Goal: Task Accomplishment & Management: Use online tool/utility

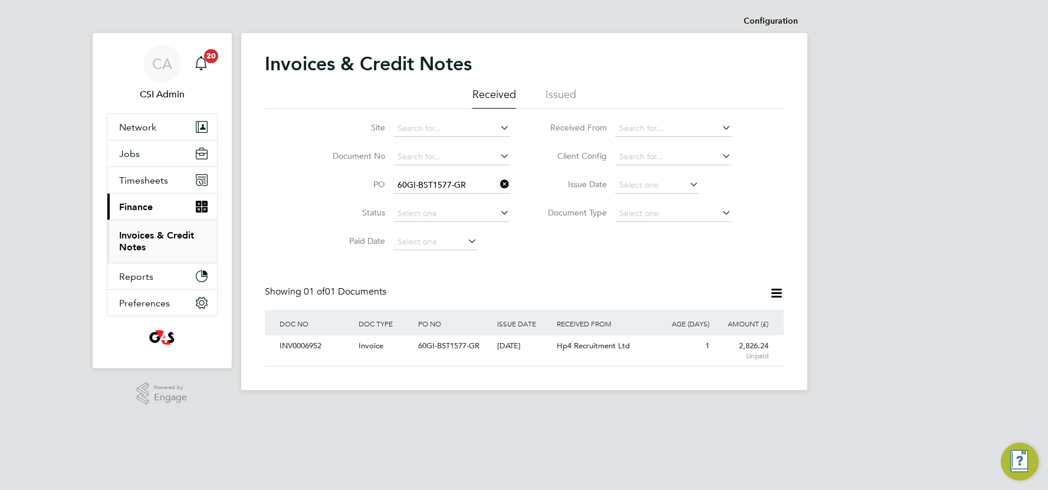
scroll to position [22, 99]
click at [141, 181] on span "Timesheets" at bounding box center [143, 180] width 49 height 11
click at [498, 185] on icon at bounding box center [498, 184] width 0 height 17
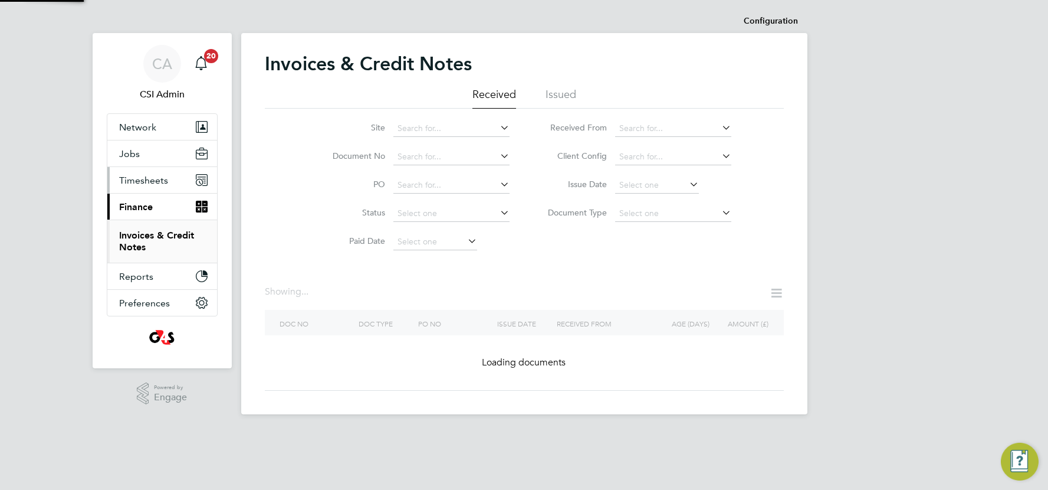
click at [461, 181] on input at bounding box center [451, 185] width 116 height 17
click at [160, 182] on span "Timesheets" at bounding box center [143, 180] width 49 height 11
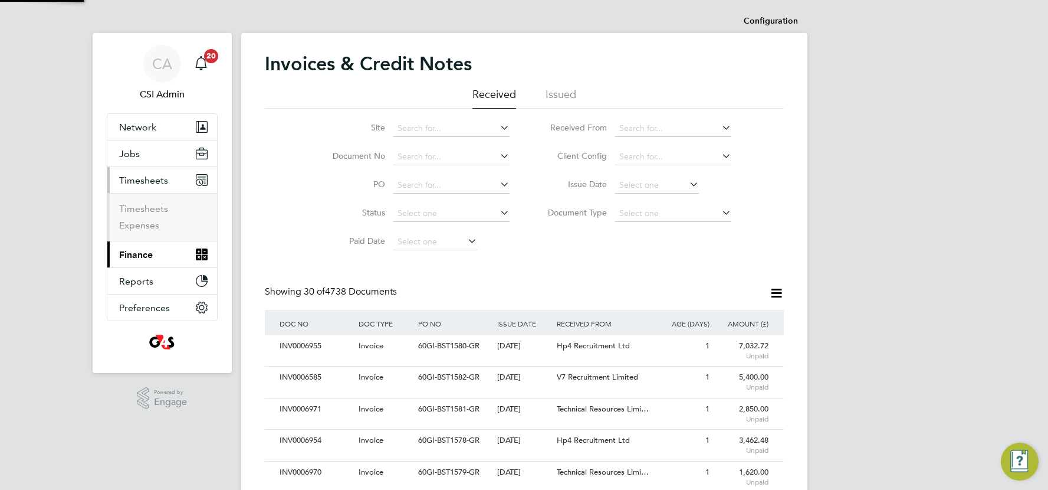
click at [152, 182] on span "Timesheets" at bounding box center [143, 180] width 49 height 11
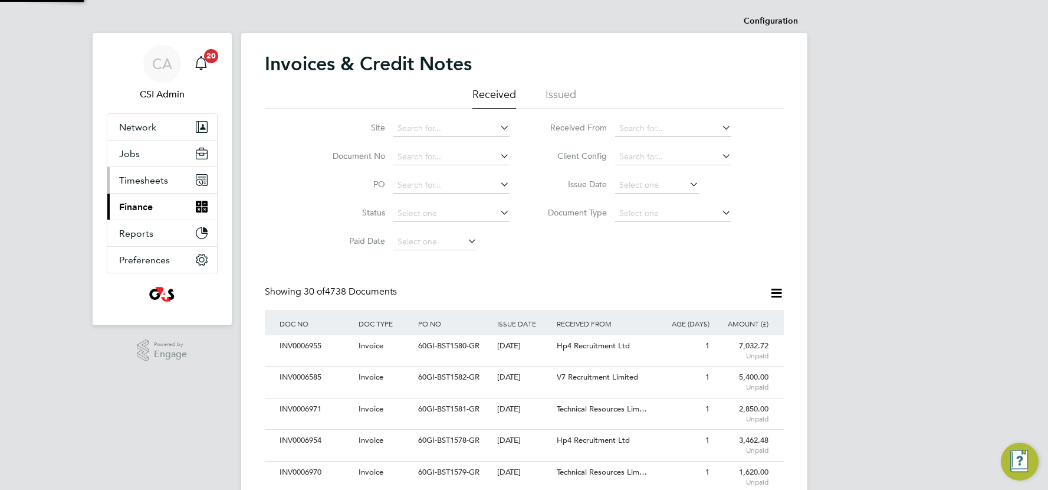
scroll to position [0, 0]
click at [137, 175] on span "Timesheets" at bounding box center [143, 180] width 49 height 11
click at [140, 182] on span "Timesheets" at bounding box center [143, 180] width 49 height 11
click at [140, 179] on span "Timesheets" at bounding box center [143, 180] width 49 height 11
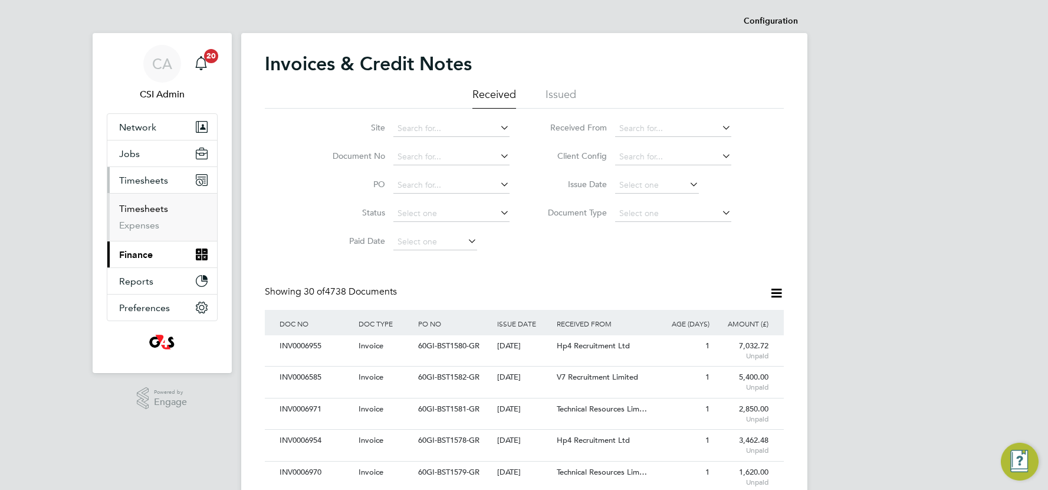
click at [146, 208] on link "Timesheets" at bounding box center [143, 208] width 49 height 11
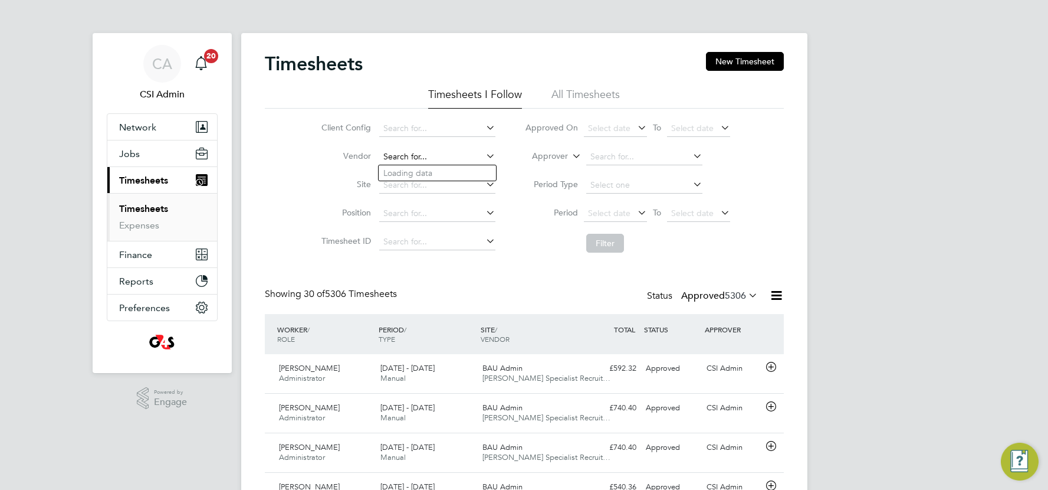
click at [418, 155] on input at bounding box center [437, 157] width 116 height 17
click at [416, 171] on li "Hp4 Recruitment Ltd" at bounding box center [437, 173] width 117 height 16
type input "Hp4 Recruitment Ltd"
click at [609, 248] on button "Filter" at bounding box center [605, 243] width 38 height 19
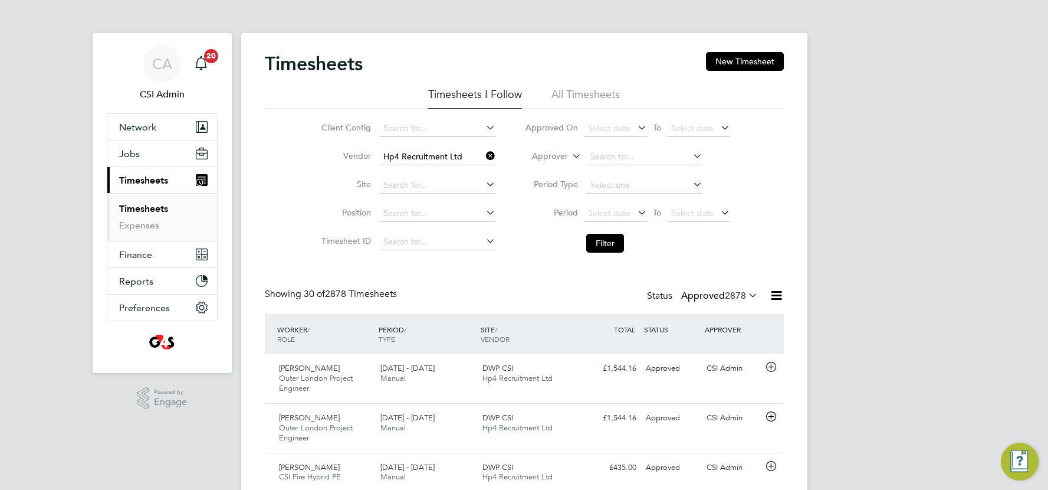
click at [714, 295] on label "Approved 2878" at bounding box center [719, 296] width 77 height 12
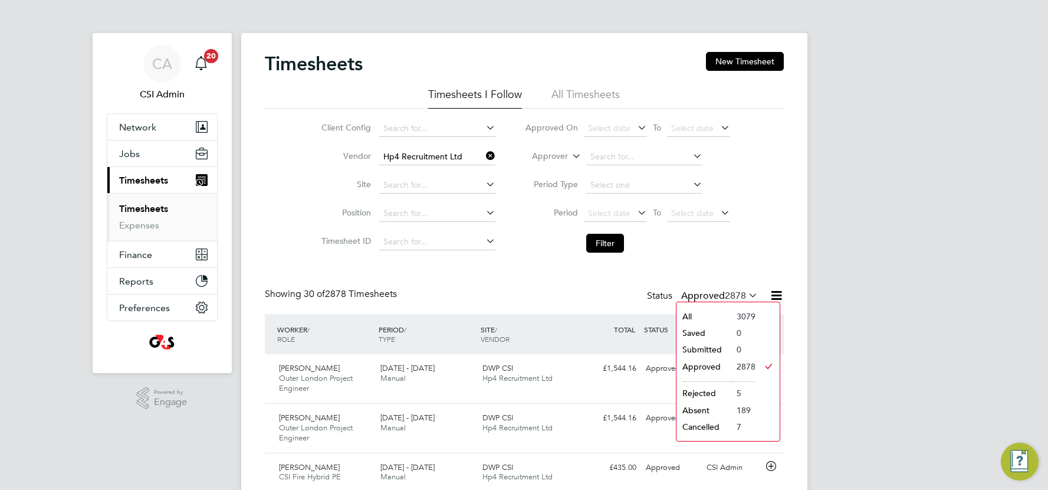
click at [570, 292] on div "Showing 30 of 2878 Timesheets Status Approved 2878" at bounding box center [524, 301] width 519 height 26
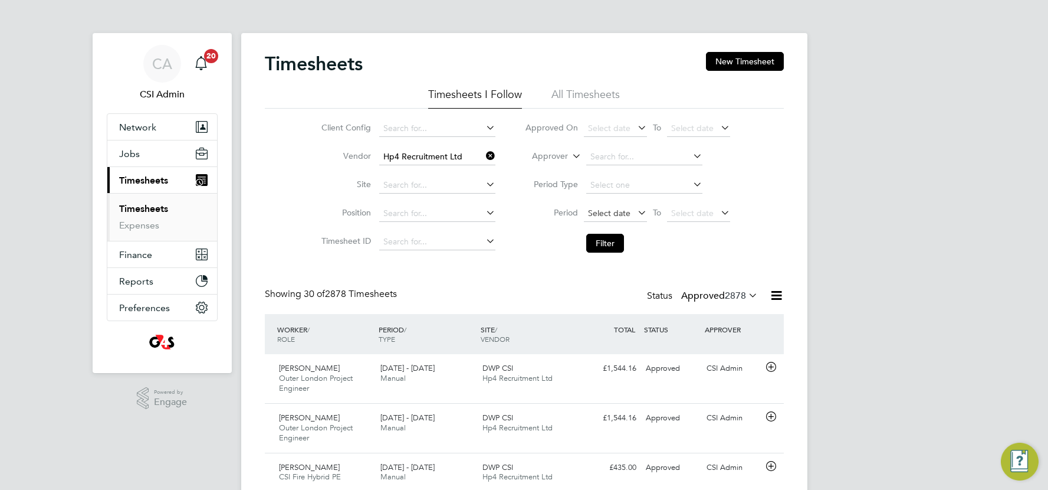
click at [628, 208] on span "Select date" at bounding box center [609, 213] width 42 height 11
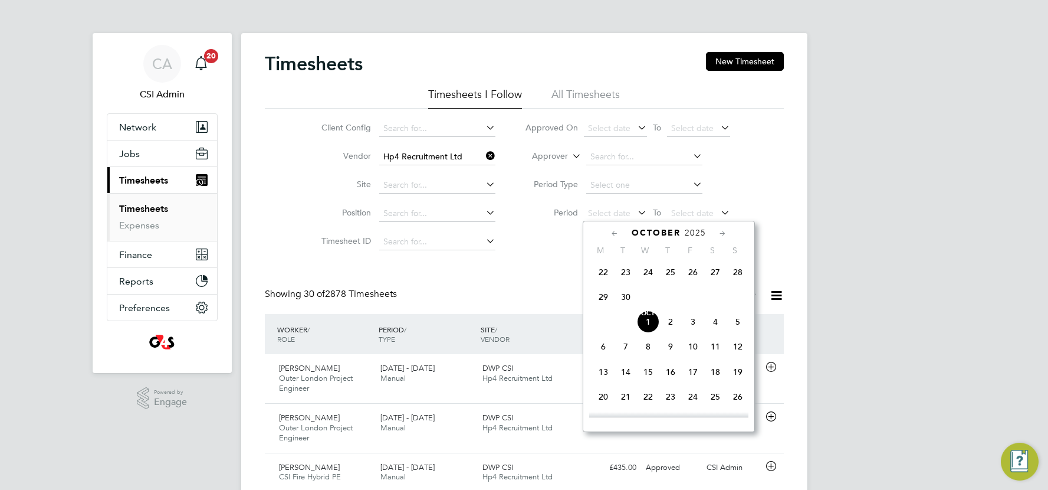
click at [599, 278] on span "22" at bounding box center [603, 272] width 22 height 22
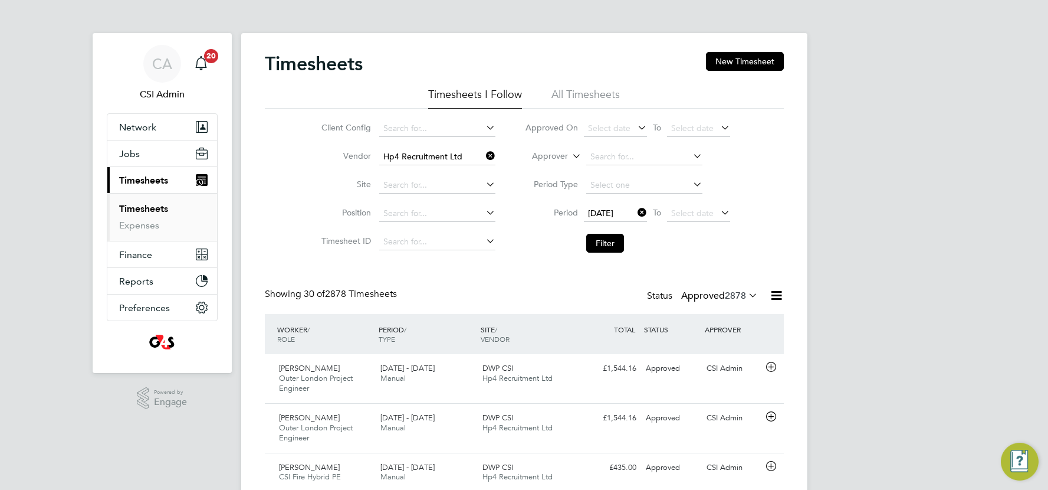
click at [612, 232] on li "Filter" at bounding box center [627, 243] width 235 height 31
click at [609, 235] on button "Filter" at bounding box center [605, 243] width 38 height 19
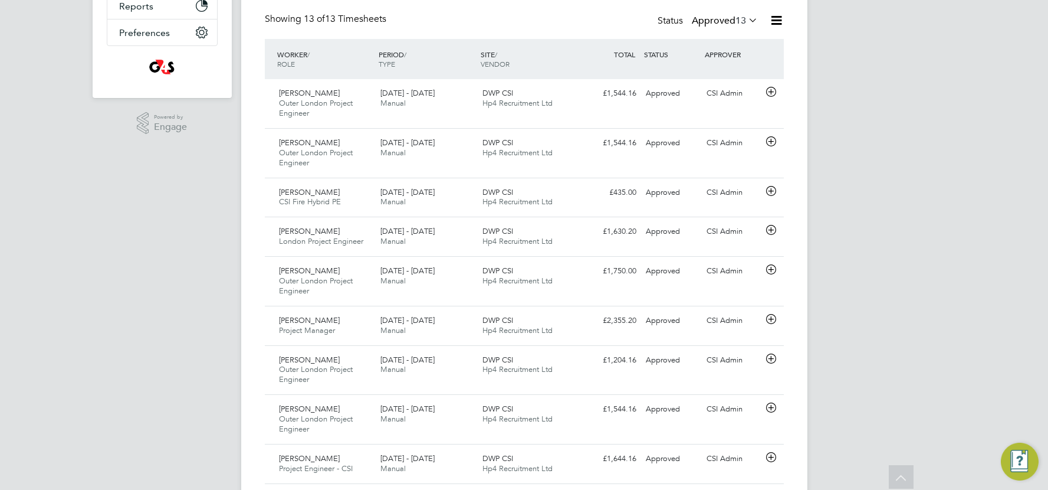
click at [248, 53] on div "Timesheets New Timesheet Timesheets I Follow All Timesheets Client Config Vendo…" at bounding box center [524, 216] width 566 height 917
click at [773, 97] on icon at bounding box center [771, 91] width 15 height 9
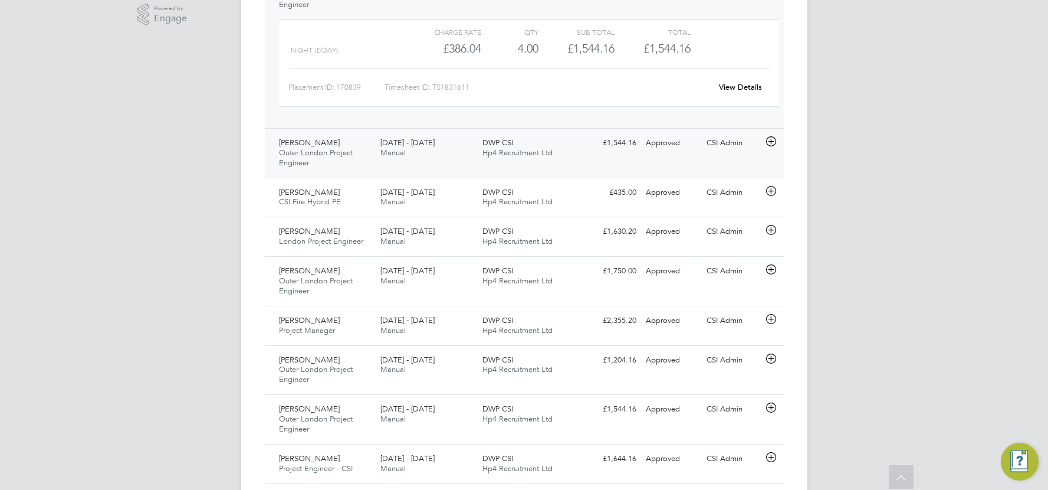
scroll to position [393, 0]
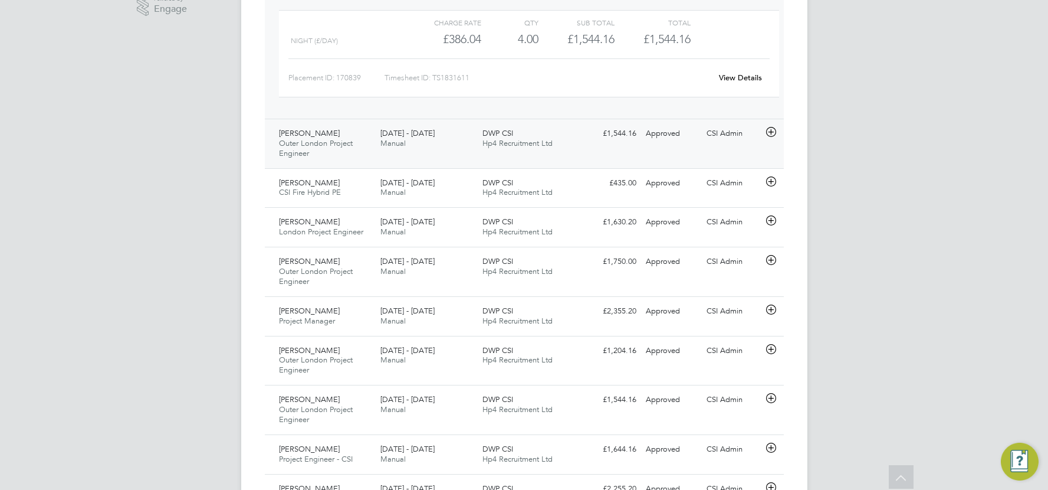
click at [773, 132] on icon at bounding box center [771, 131] width 15 height 9
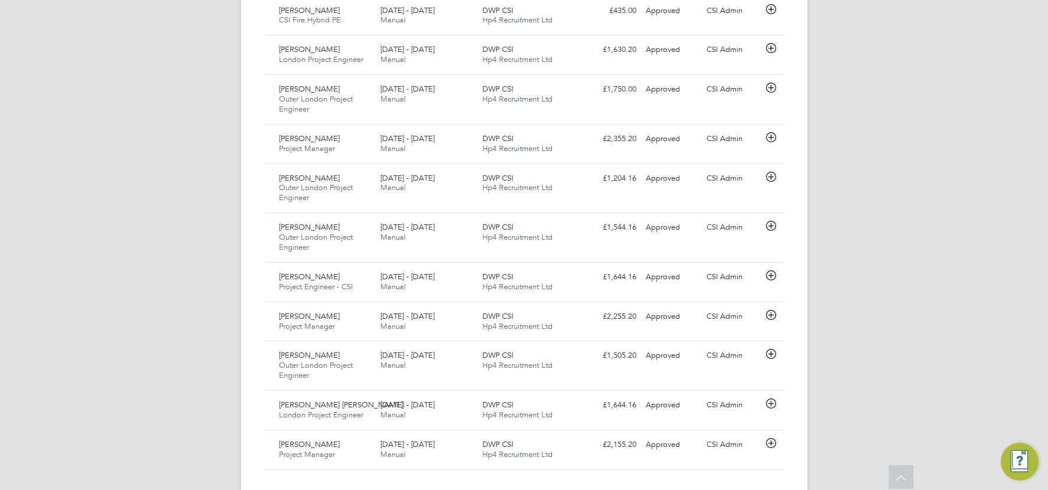
scroll to position [674, 0]
click at [775, 48] on icon at bounding box center [771, 47] width 15 height 9
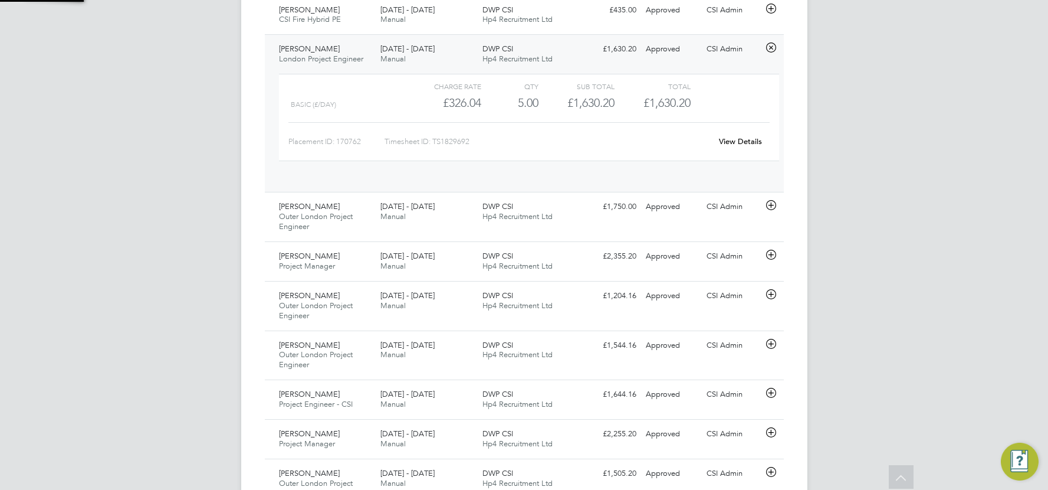
scroll to position [19, 115]
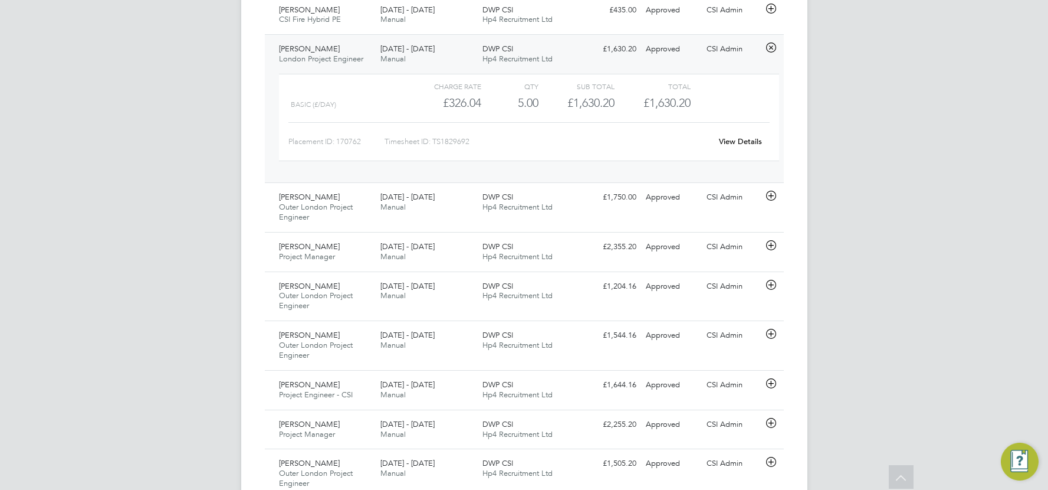
click at [770, 51] on icon at bounding box center [771, 47] width 15 height 9
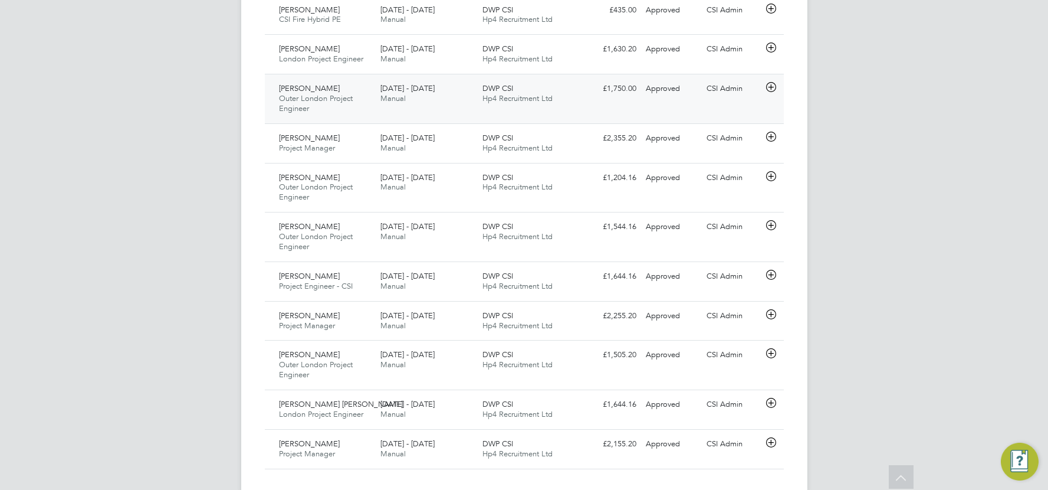
click at [766, 89] on icon at bounding box center [771, 87] width 15 height 9
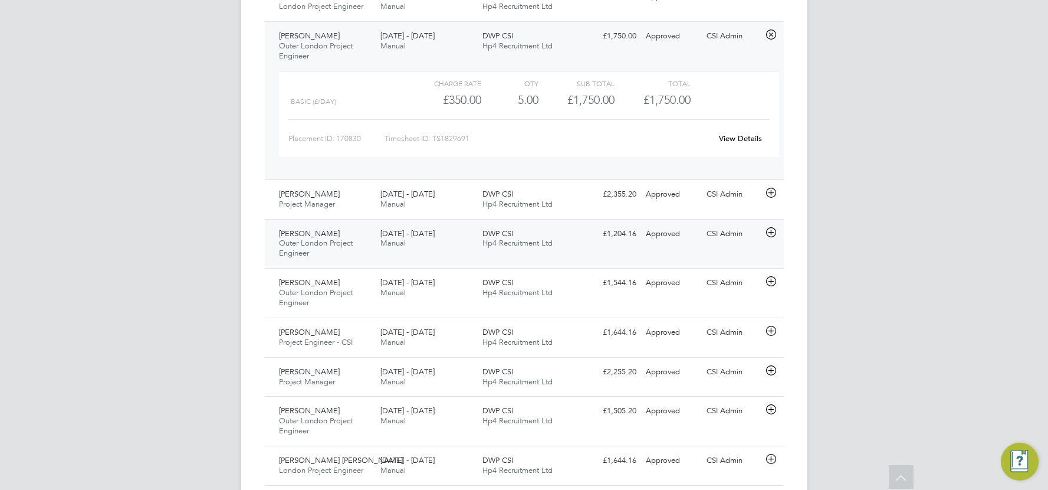
scroll to position [805, 0]
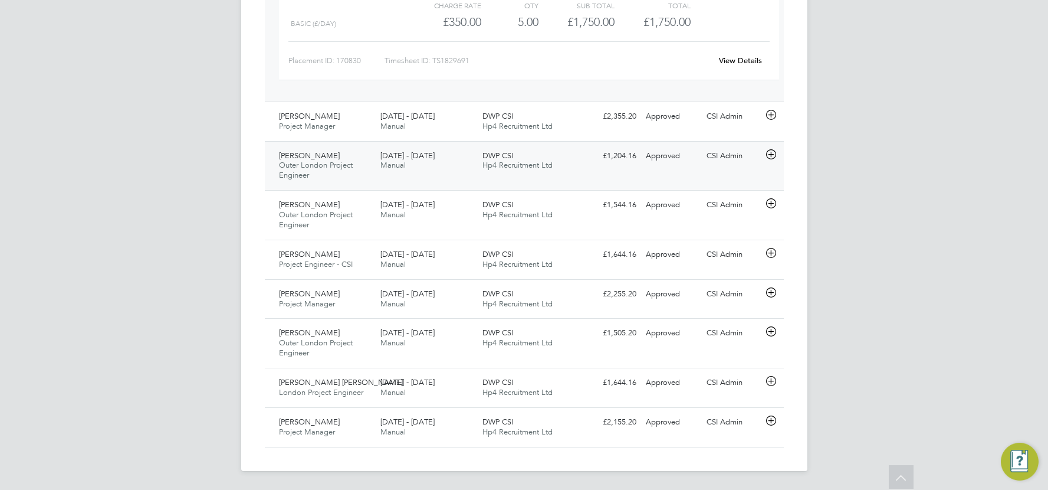
click at [773, 153] on icon at bounding box center [771, 154] width 15 height 9
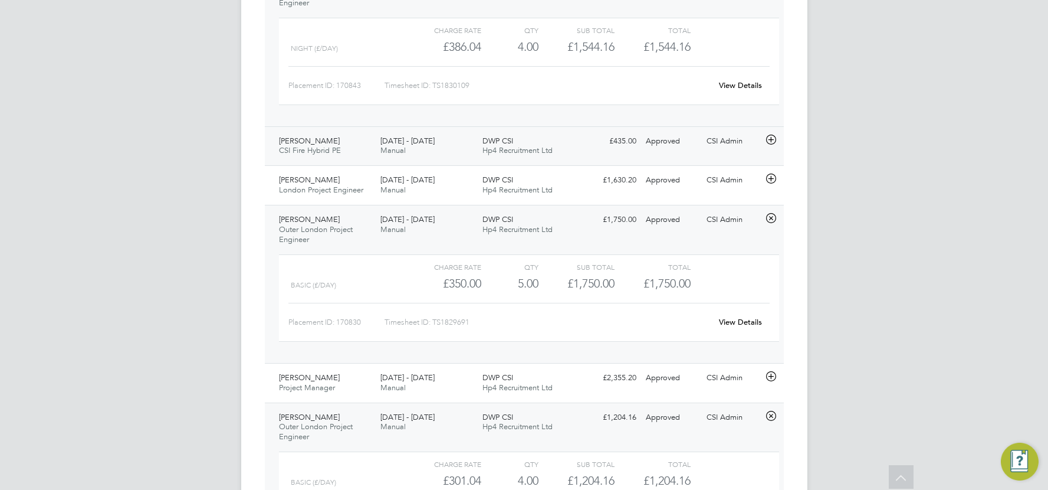
scroll to position [549, 0]
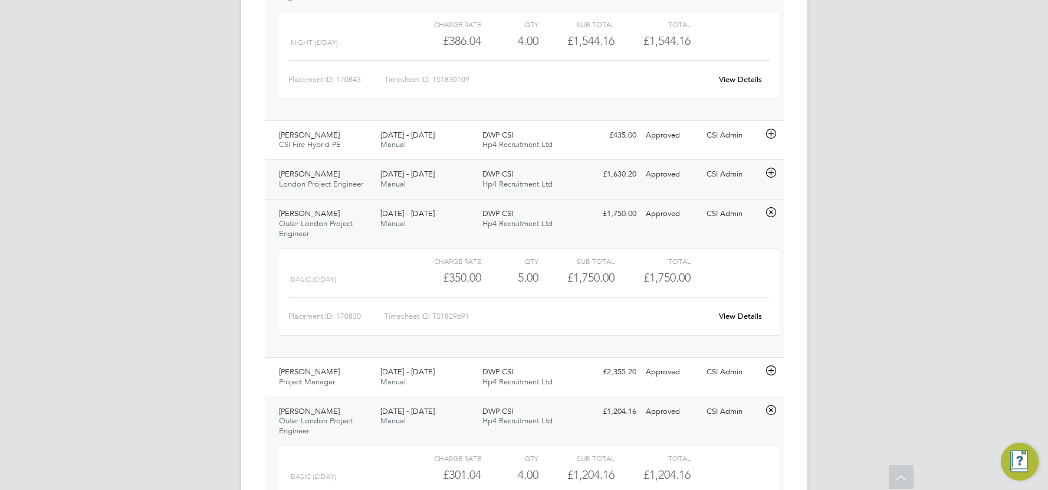
click at [771, 171] on icon at bounding box center [771, 172] width 15 height 9
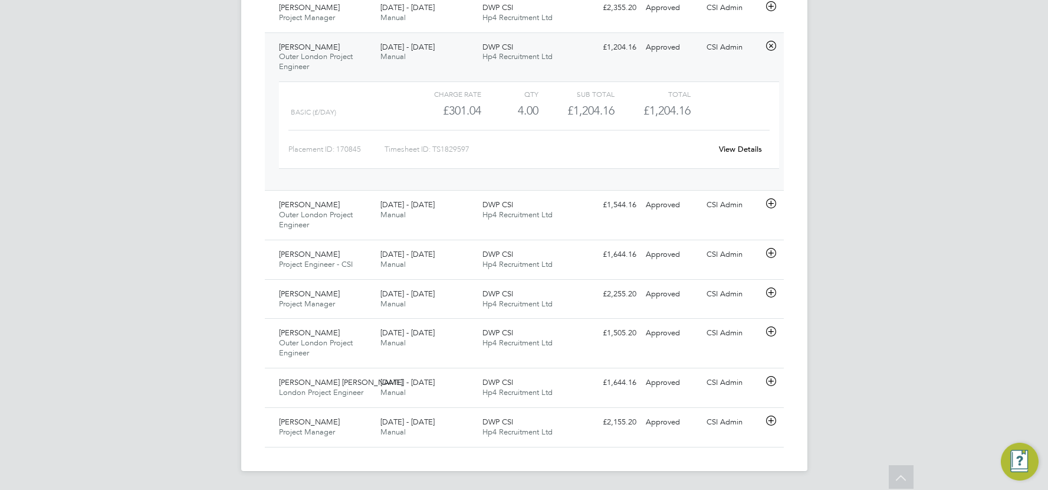
scroll to position [1022, 0]
click at [276, 212] on div "[PERSON_NAME] Outer London Project Engineer [DATE] - [DATE]" at bounding box center [325, 215] width 102 height 40
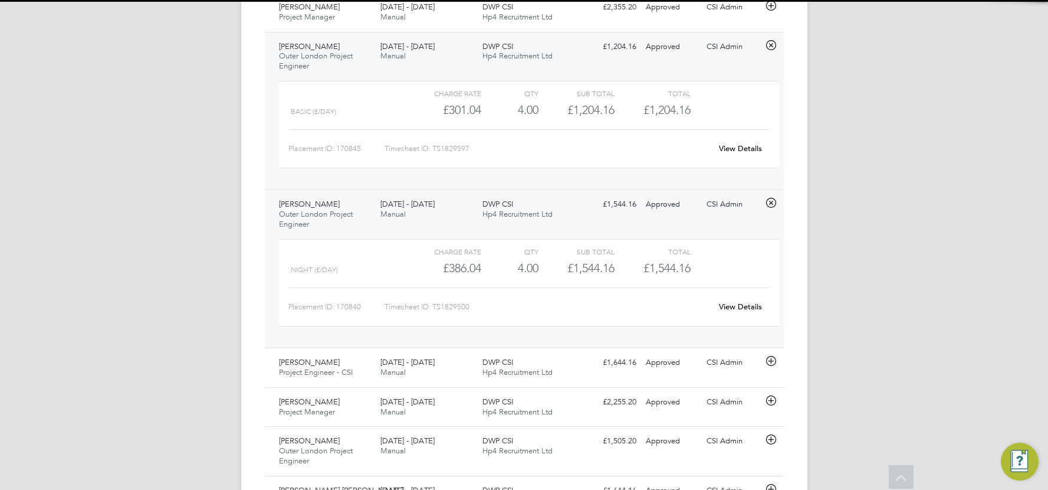
scroll to position [1131, 0]
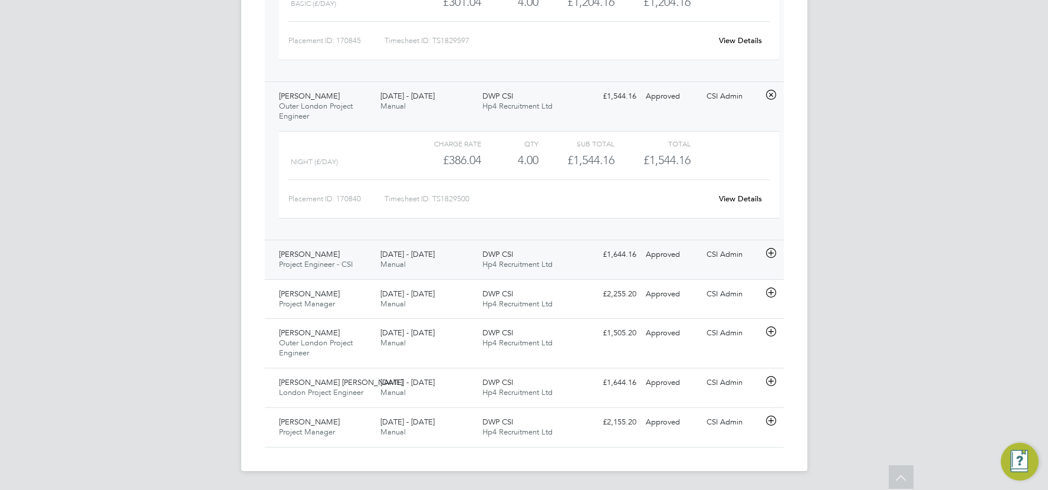
click at [773, 257] on icon at bounding box center [771, 252] width 15 height 9
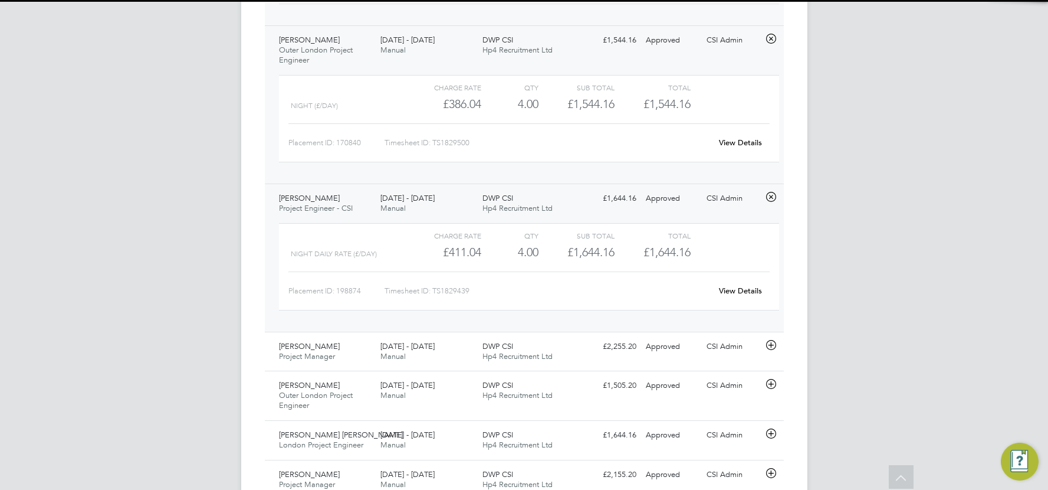
scroll to position [1240, 0]
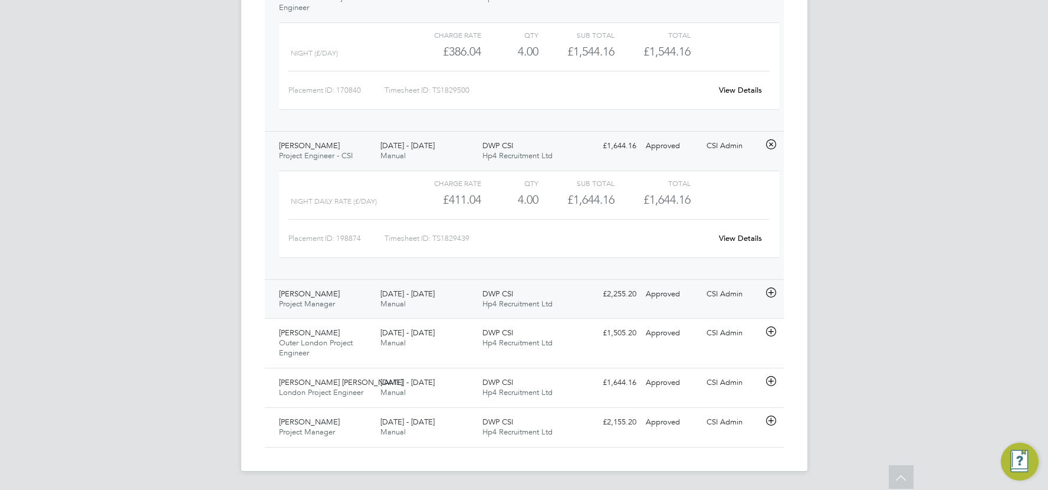
click at [774, 290] on icon at bounding box center [771, 292] width 15 height 9
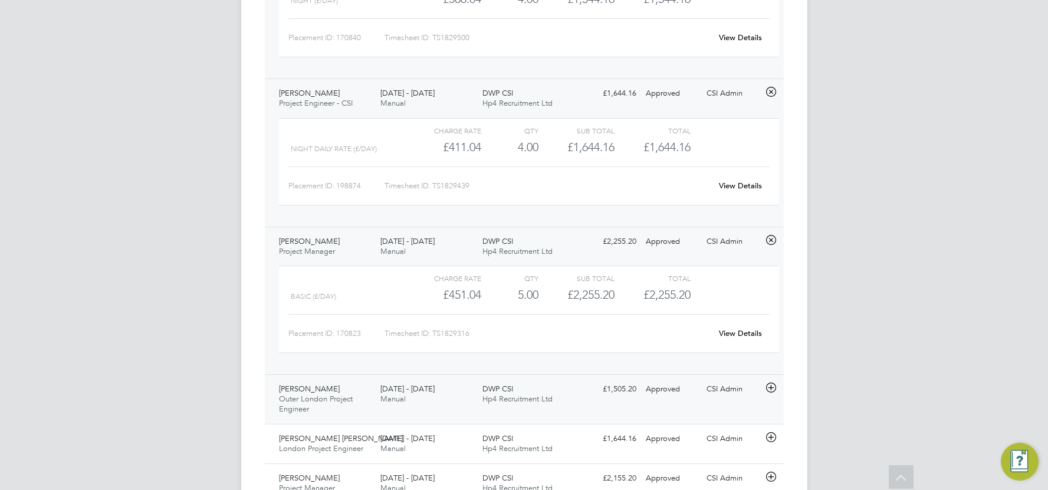
scroll to position [1349, 0]
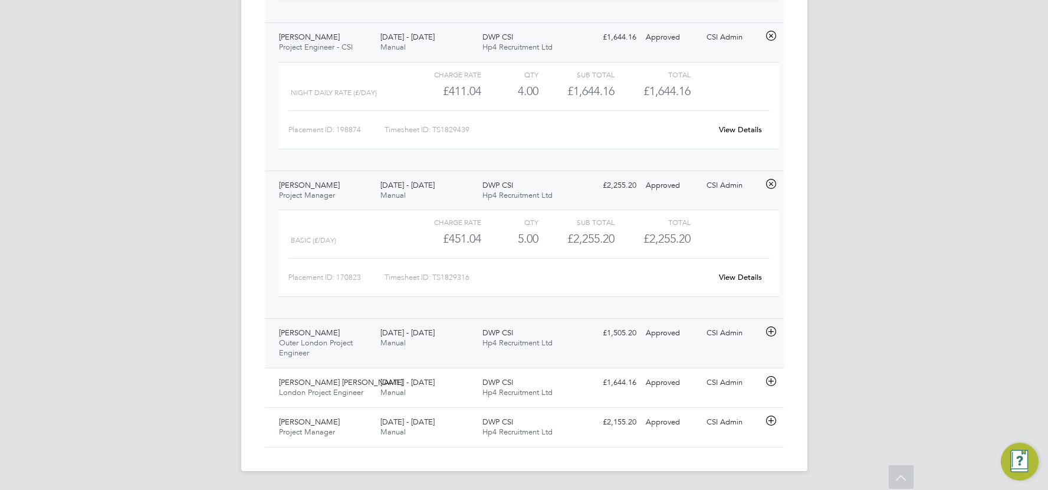
click at [770, 330] on icon at bounding box center [771, 331] width 15 height 9
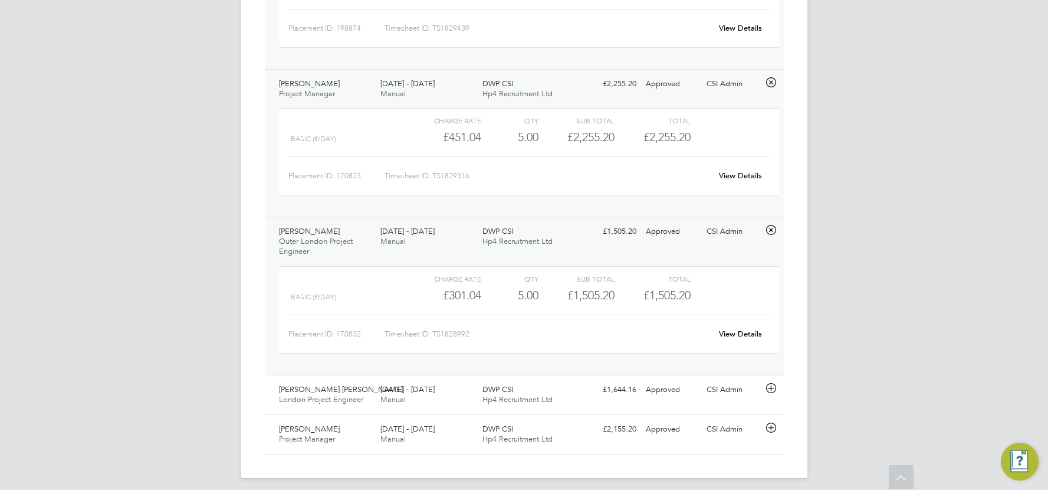
scroll to position [1458, 0]
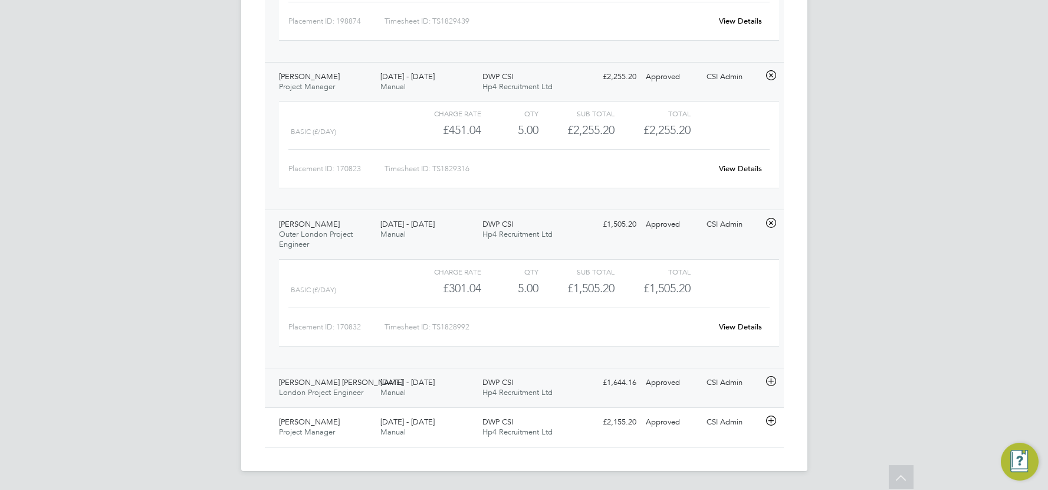
click at [771, 381] on icon at bounding box center [771, 380] width 15 height 9
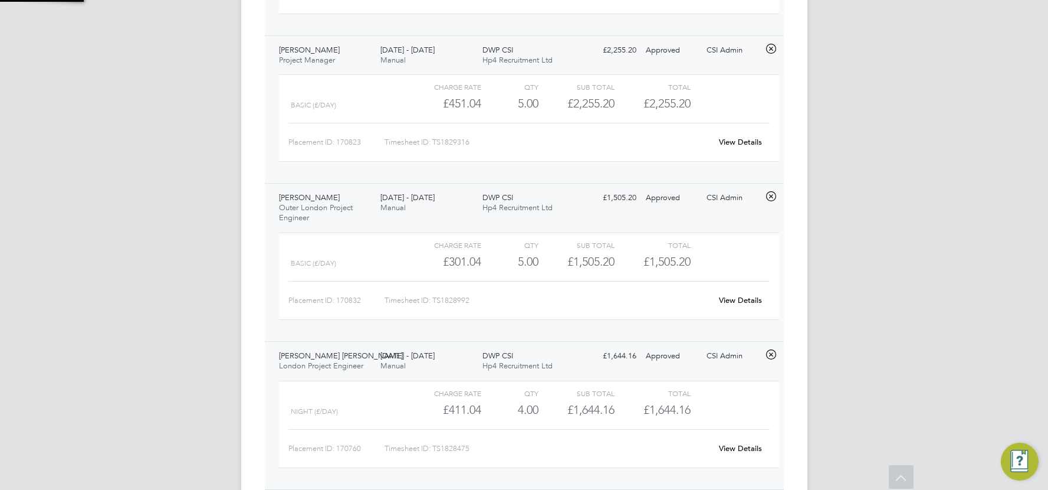
scroll to position [1566, 0]
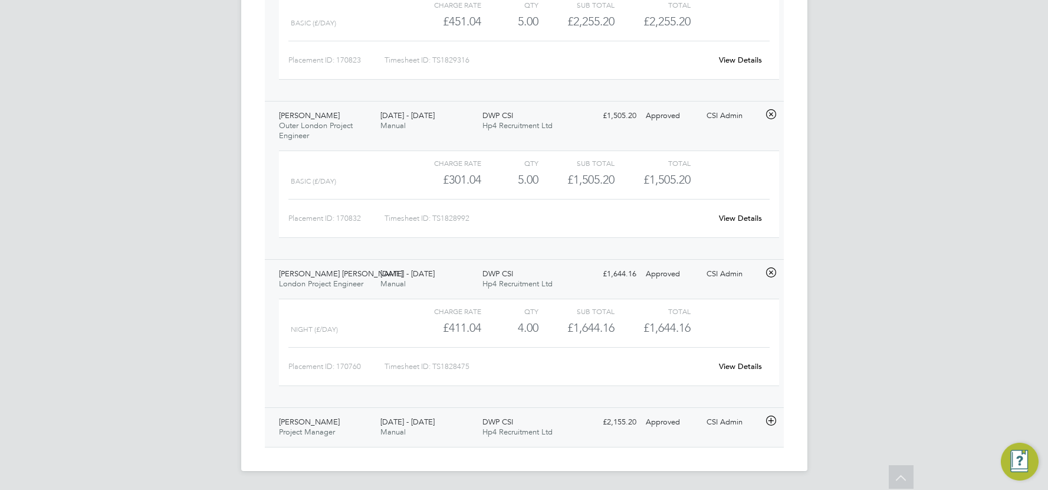
click at [312, 438] on div "[PERSON_NAME] Project Manager [DATE] - [DATE]" at bounding box center [325, 426] width 102 height 29
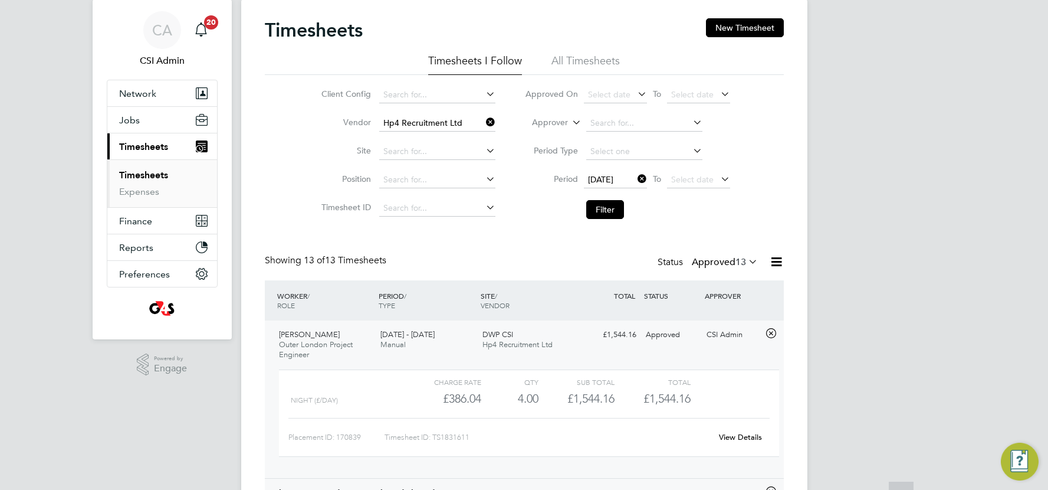
scroll to position [0, 0]
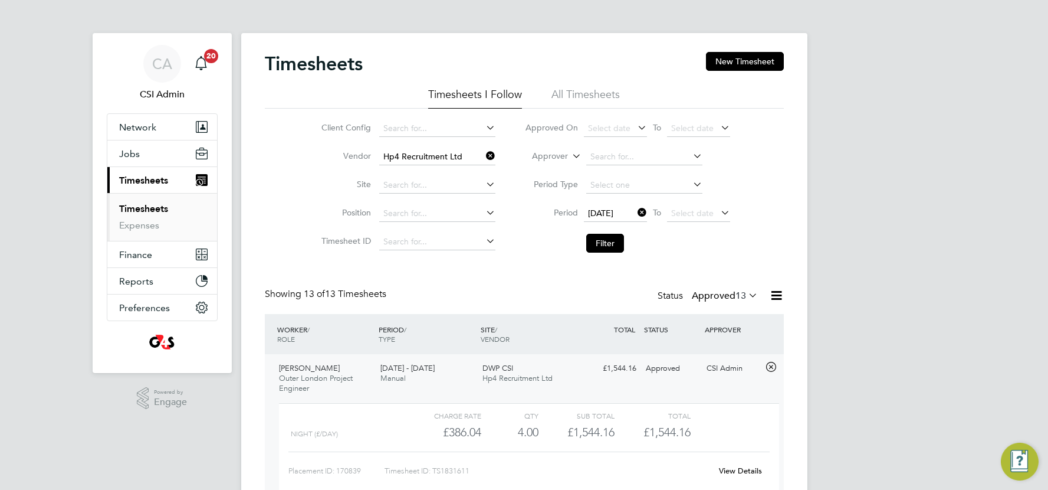
click at [484, 153] on icon at bounding box center [484, 155] width 0 height 17
click at [444, 156] on input at bounding box center [437, 157] width 116 height 17
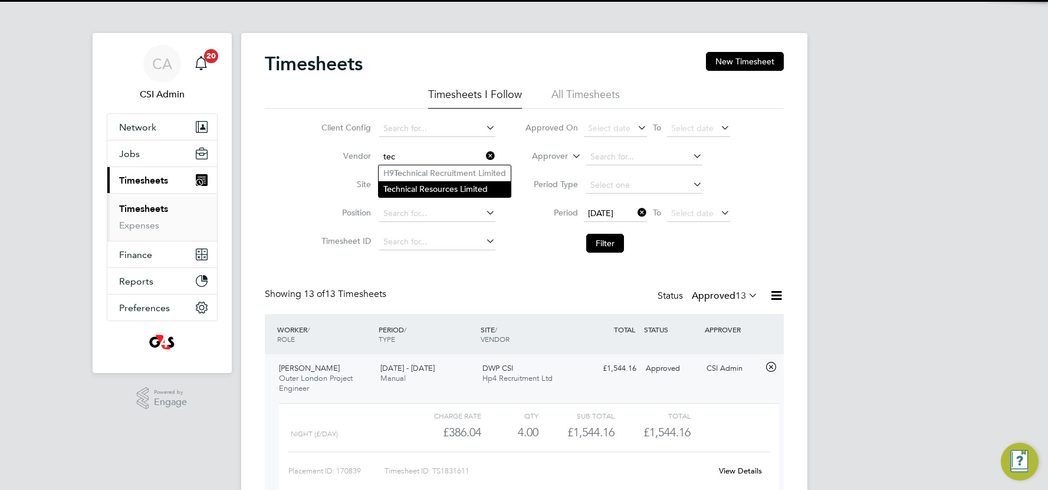
click at [425, 185] on li "Tec hnical Resources Limited" at bounding box center [445, 189] width 132 height 16
type input "Technical Resources Limited"
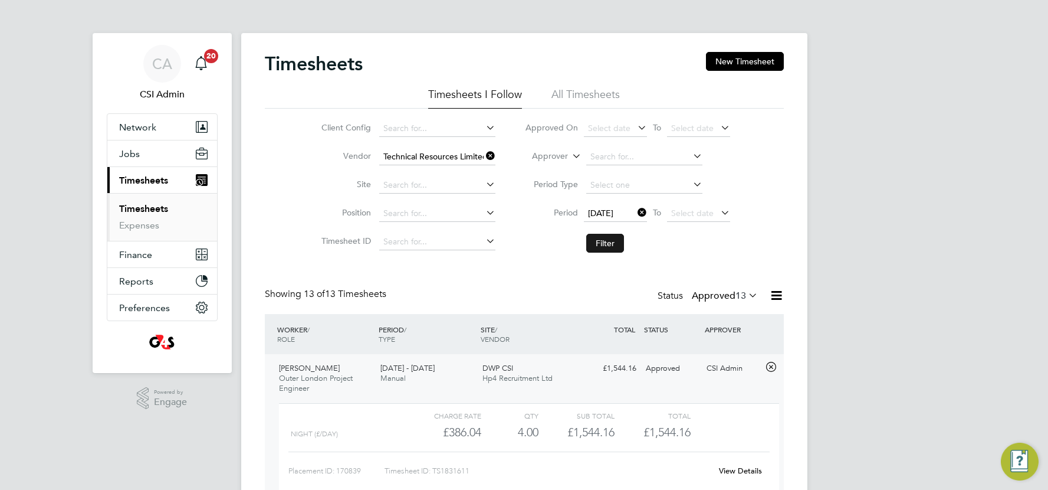
click at [592, 242] on button "Filter" at bounding box center [605, 243] width 38 height 19
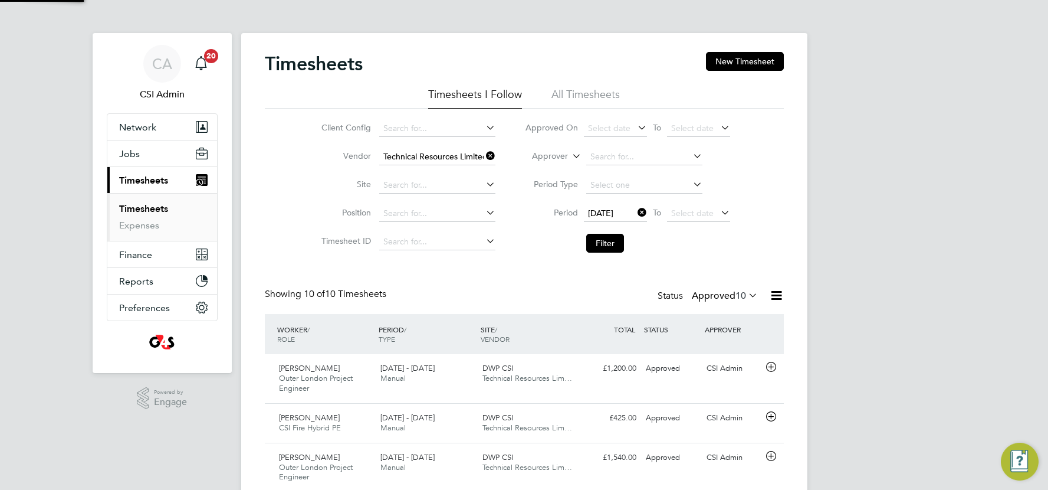
scroll to position [40, 103]
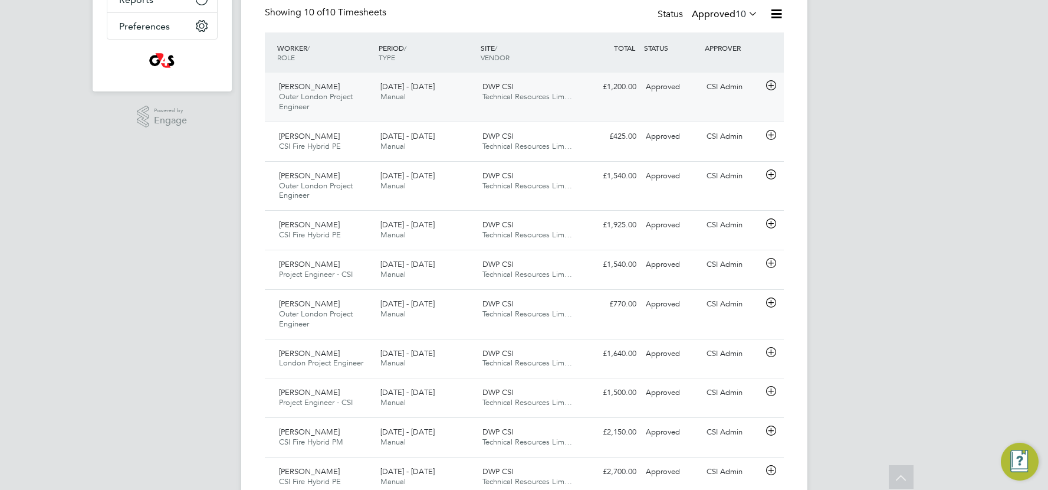
click at [595, 99] on div "[PERSON_NAME] Outer London Project Engineer [DATE] - [DATE] [DATE] - [DATE] Man…" at bounding box center [524, 97] width 519 height 49
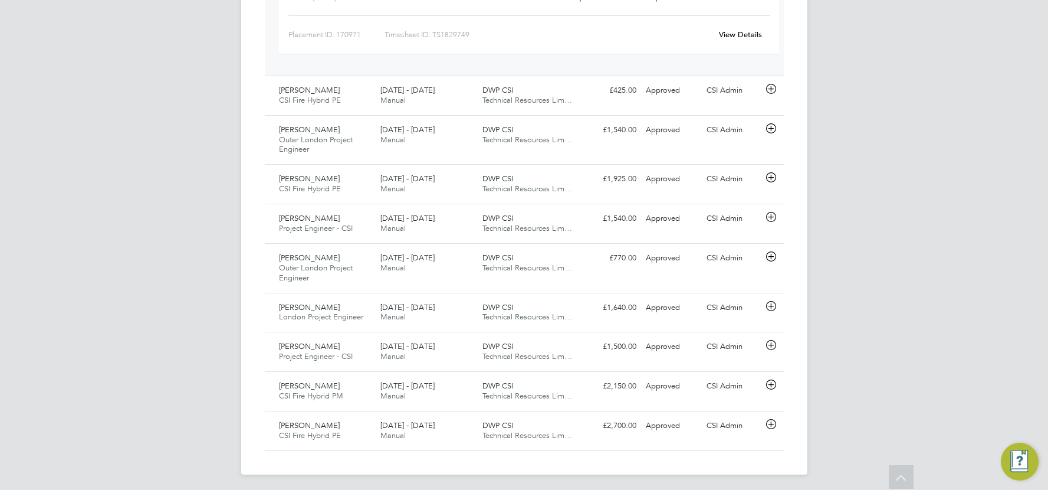
scroll to position [439, 0]
